Goal: Task Accomplishment & Management: Manage account settings

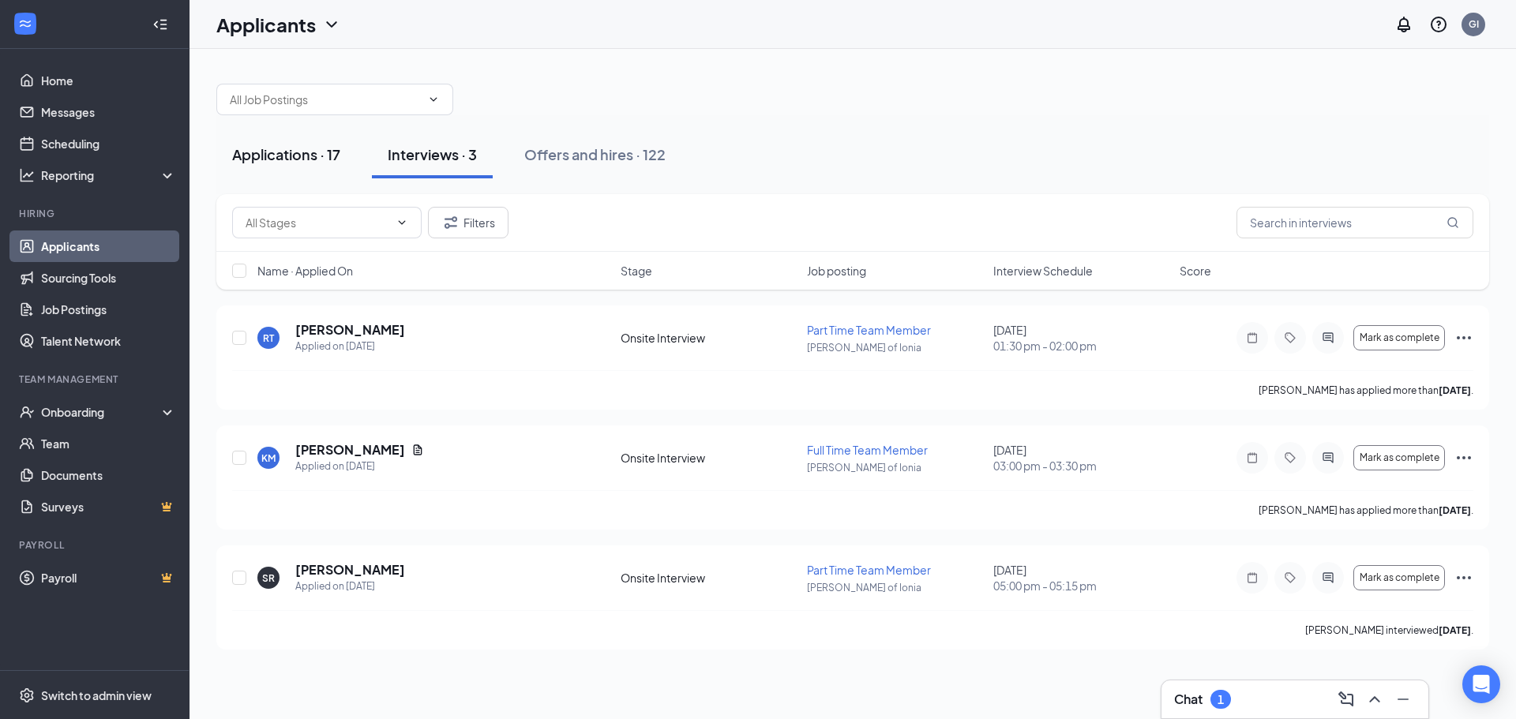
click at [310, 155] on div "Applications · 17" at bounding box center [286, 155] width 108 height 20
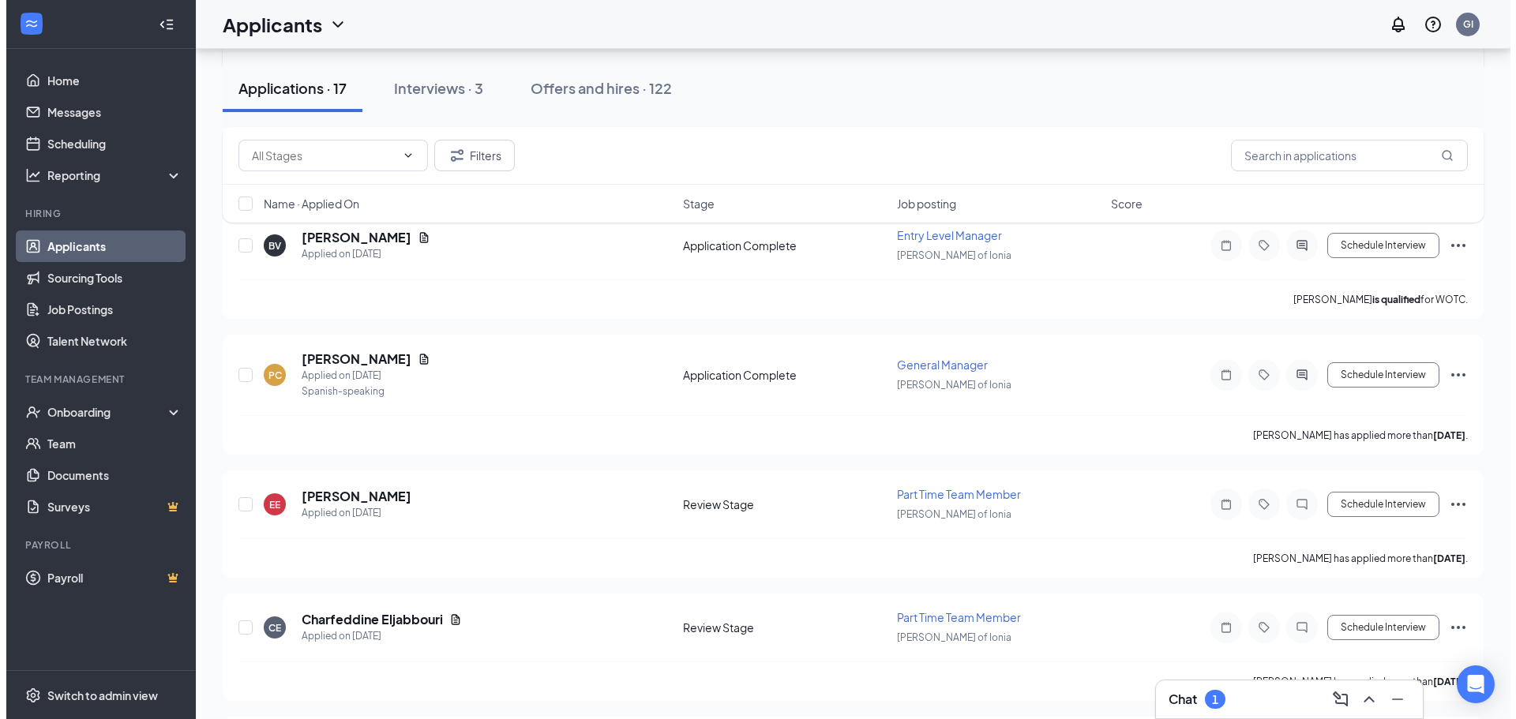
scroll to position [711, 0]
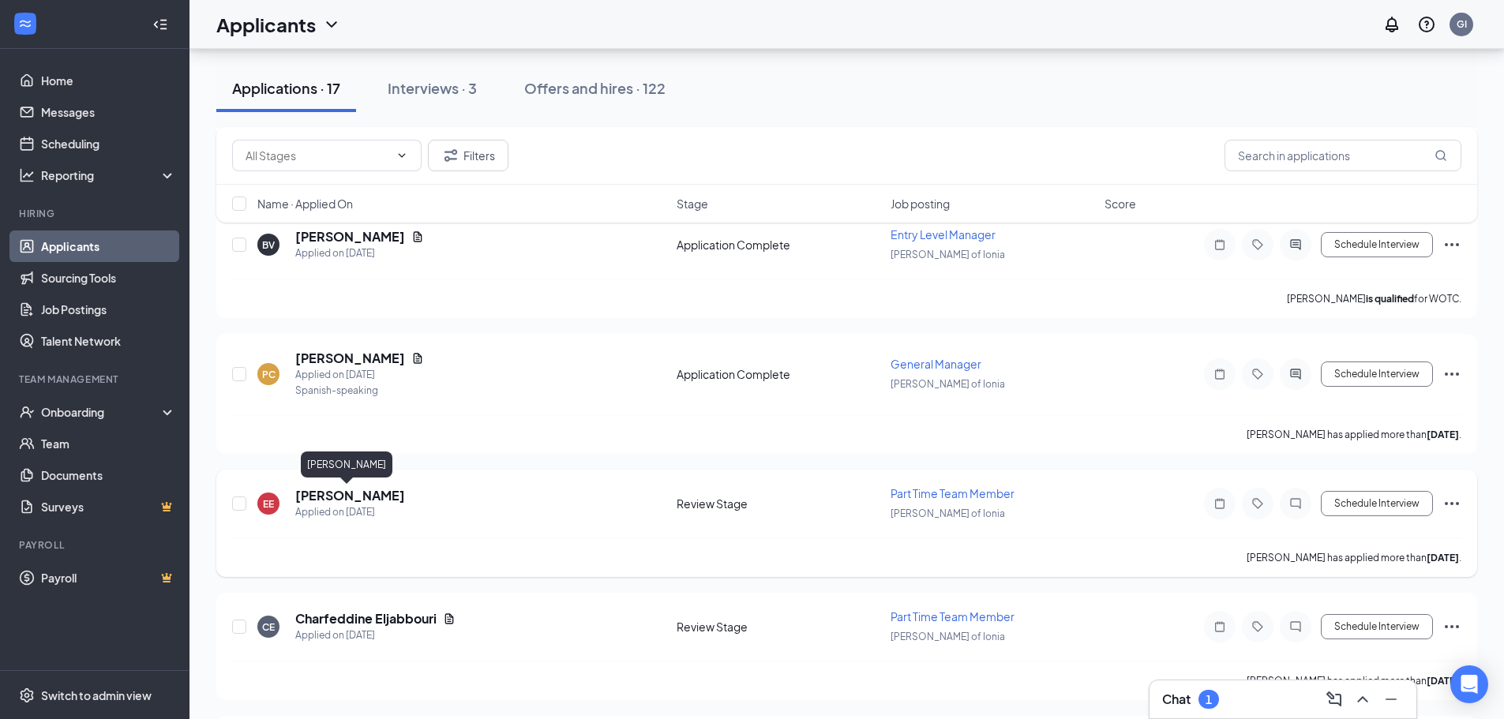
click at [357, 491] on h5 "[PERSON_NAME]" at bounding box center [350, 495] width 110 height 17
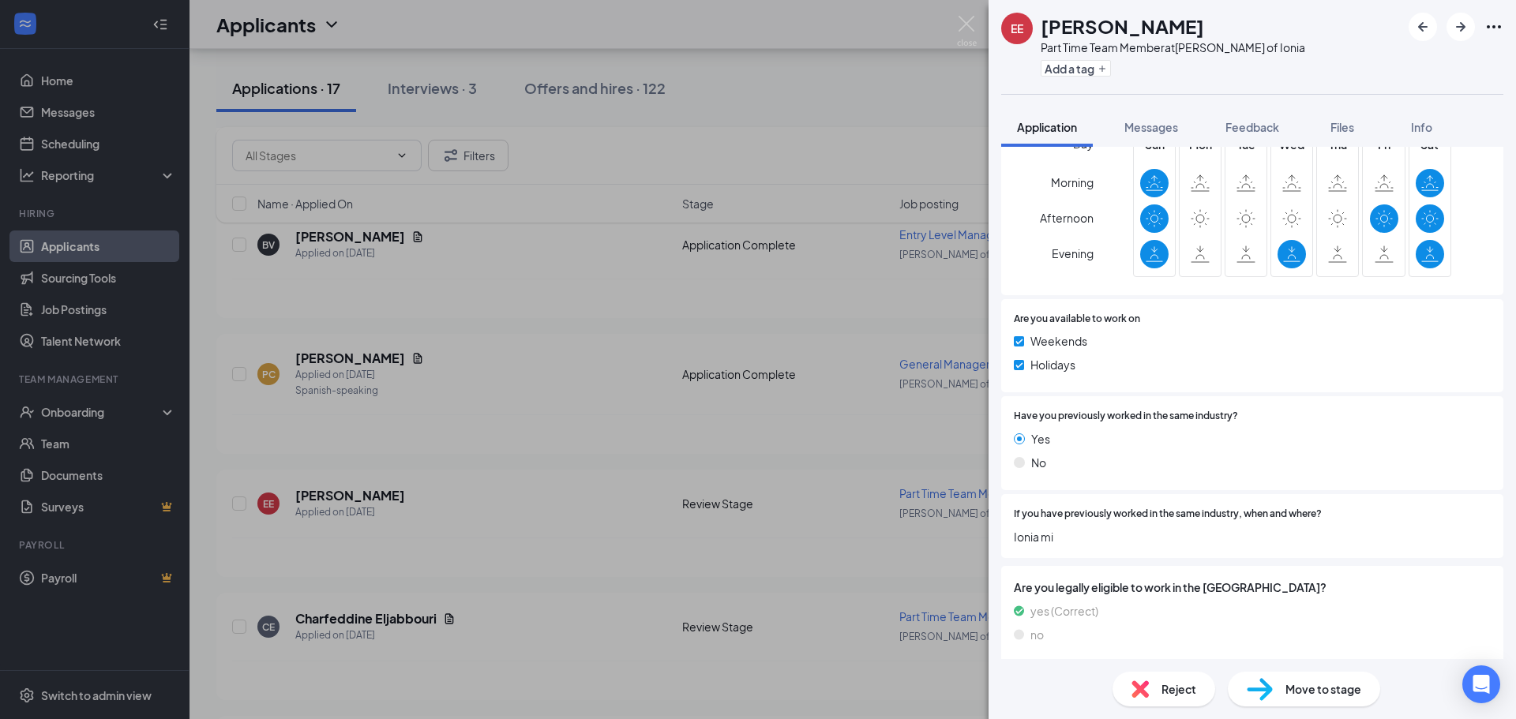
scroll to position [604, 0]
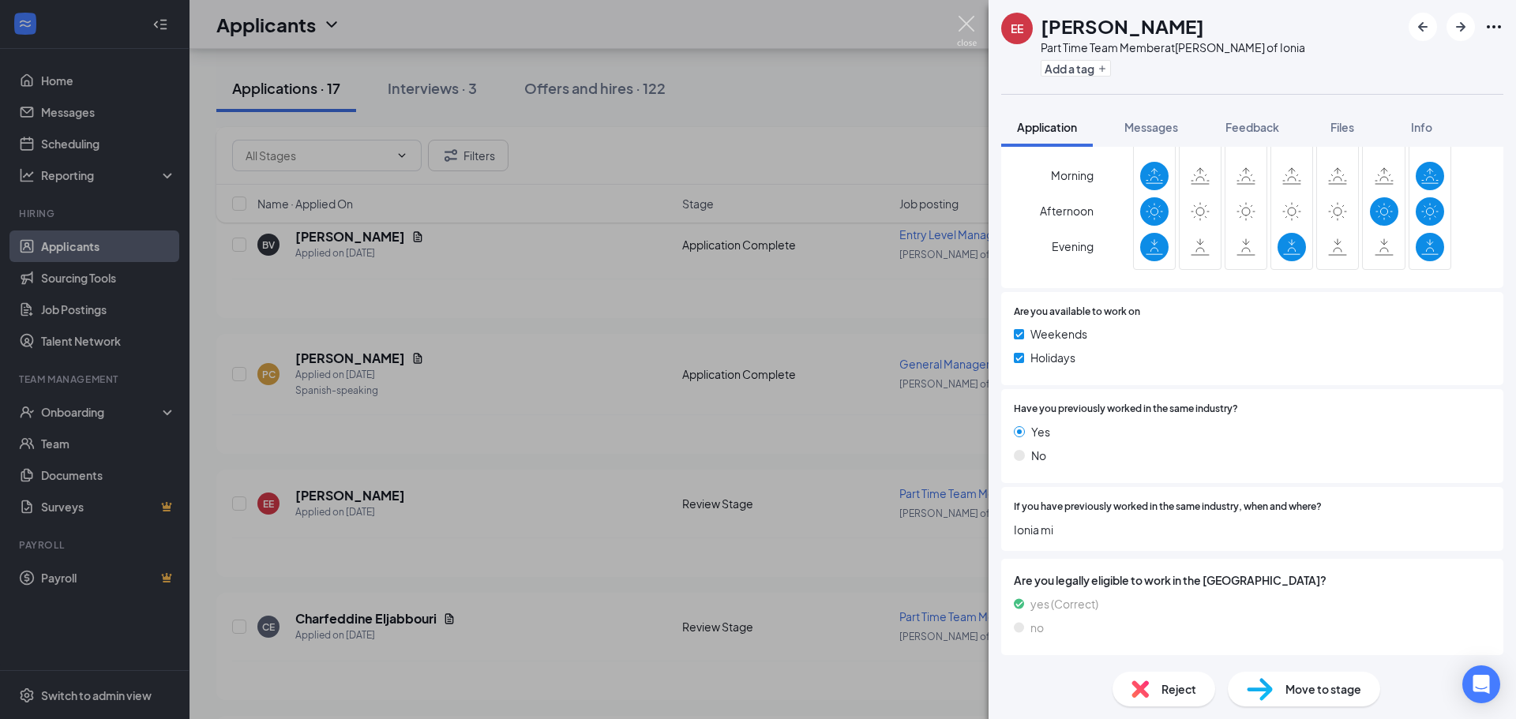
click at [962, 23] on img at bounding box center [967, 31] width 20 height 31
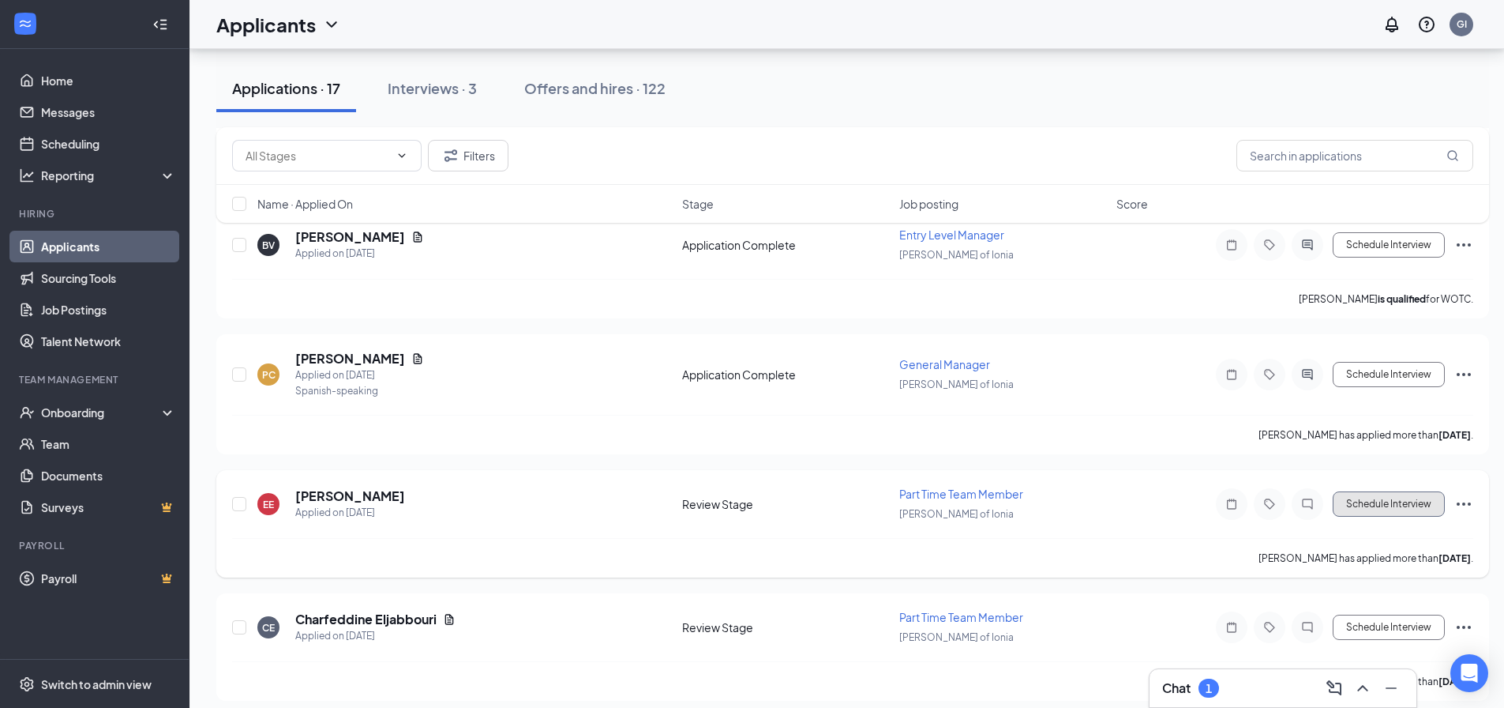
click at [1407, 507] on button "Schedule Interview" at bounding box center [1389, 503] width 112 height 25
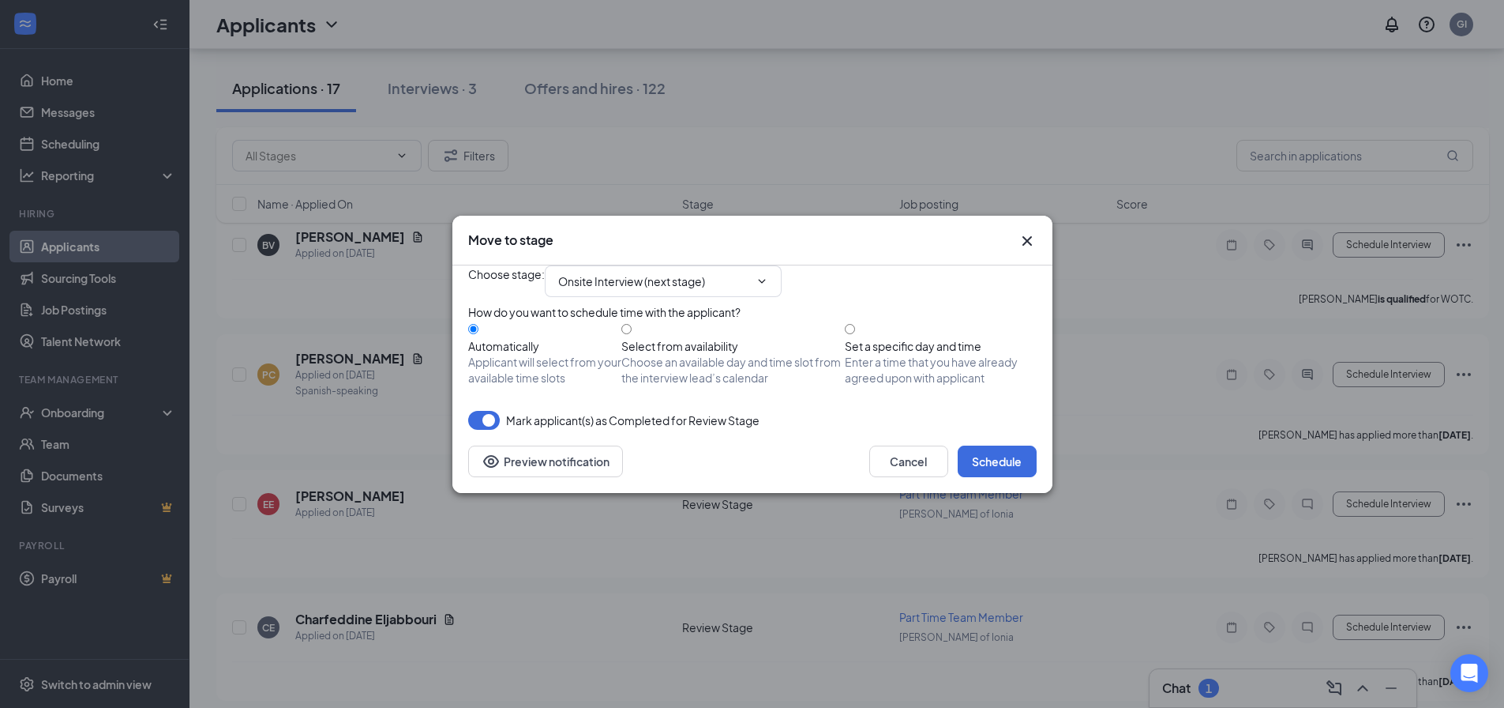
click at [1031, 231] on icon "Cross" at bounding box center [1027, 240] width 19 height 19
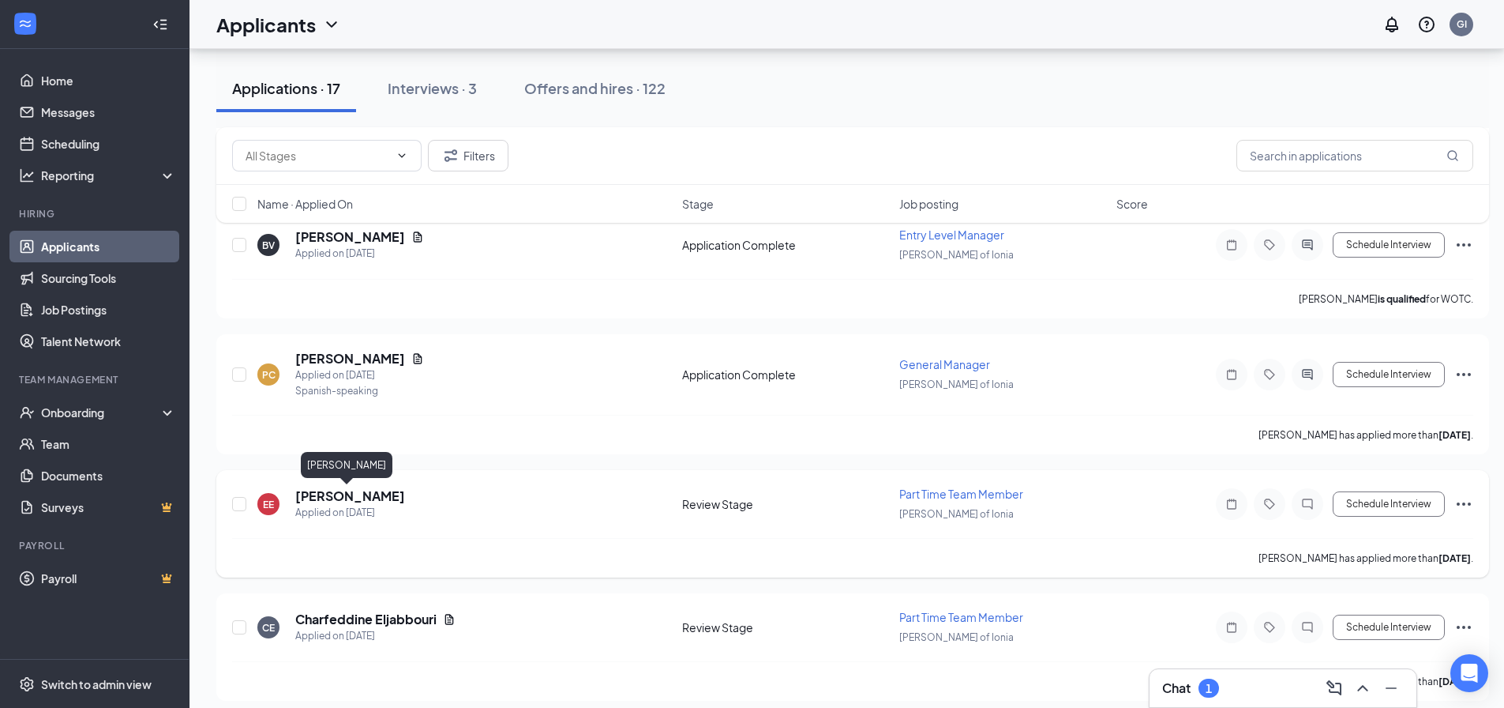
click at [354, 496] on h5 "[PERSON_NAME]" at bounding box center [350, 495] width 110 height 17
